Goal: Task Accomplishment & Management: Manage account settings

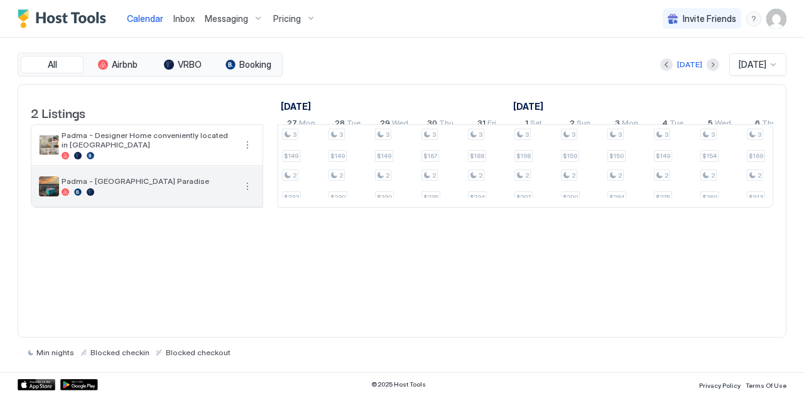
scroll to position [0, 1191]
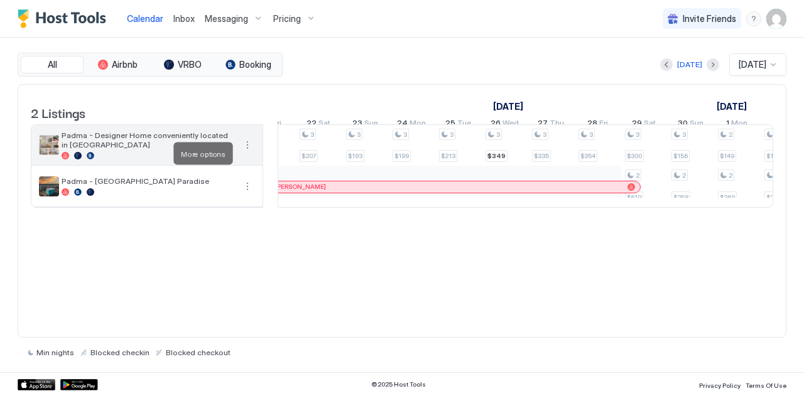
click at [246, 148] on button "More options" at bounding box center [247, 145] width 15 height 15
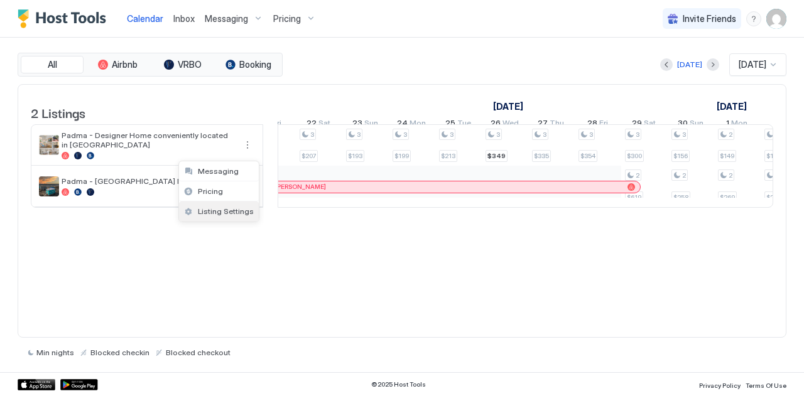
click at [208, 208] on span "Listing Settings" at bounding box center [226, 211] width 56 height 9
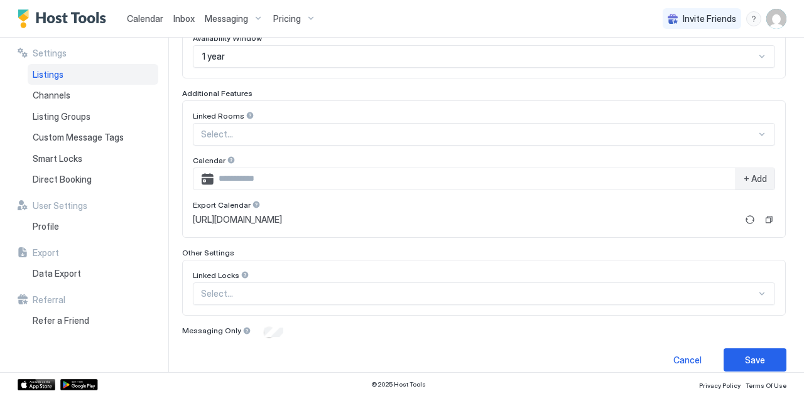
scroll to position [378, 0]
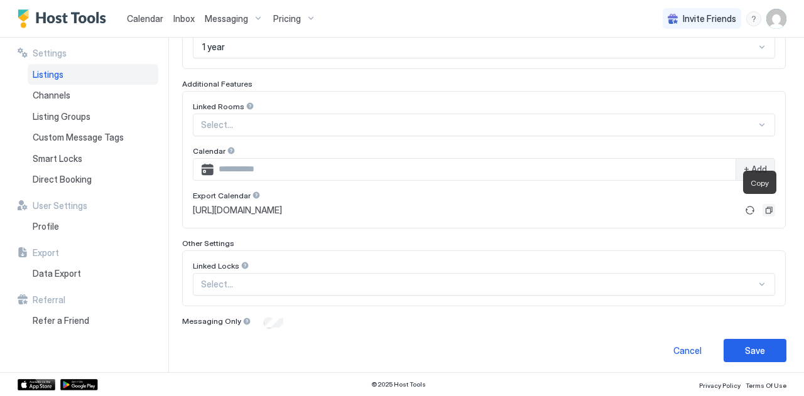
click at [762, 205] on button "Copy" at bounding box center [768, 210] width 13 height 13
click at [139, 14] on span "Calendar" at bounding box center [145, 18] width 36 height 11
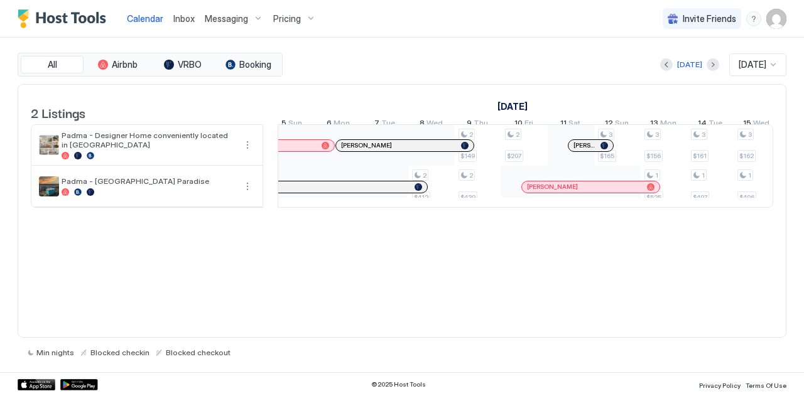
scroll to position [0, 875]
